Goal: Check status

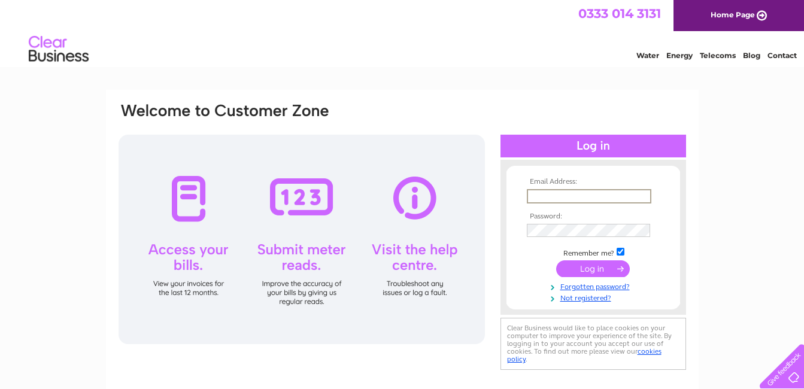
click at [577, 189] on input "text" at bounding box center [589, 196] width 125 height 14
type input "yvesshama@hotmail.com"
click at [607, 267] on input "submit" at bounding box center [593, 269] width 74 height 17
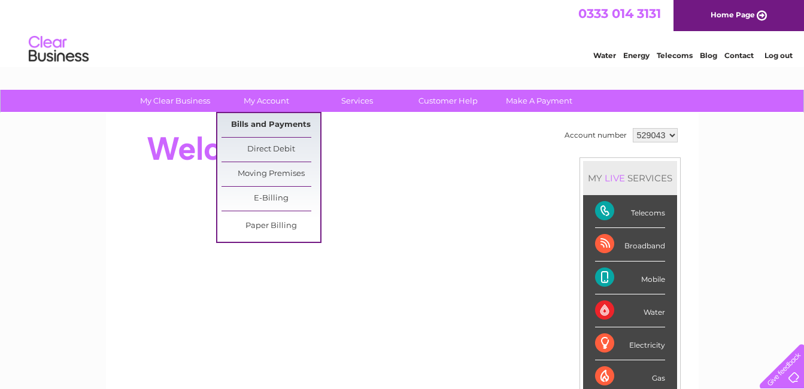
click at [262, 126] on link "Bills and Payments" at bounding box center [271, 125] width 99 height 24
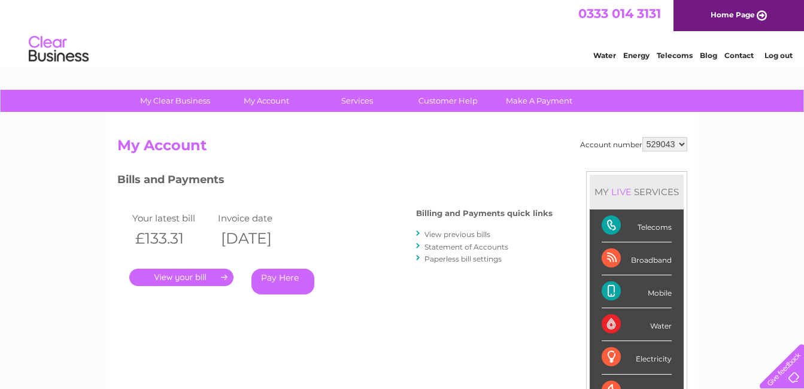
click at [174, 276] on link "." at bounding box center [181, 277] width 104 height 17
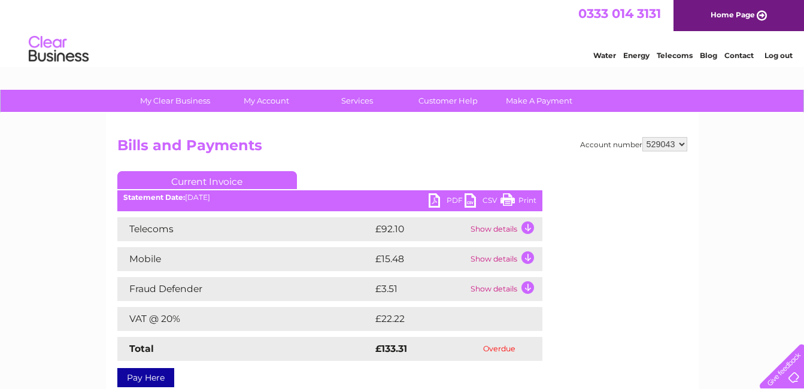
click at [775, 55] on link "Log out" at bounding box center [779, 55] width 28 height 9
